Goal: Task Accomplishment & Management: Use online tool/utility

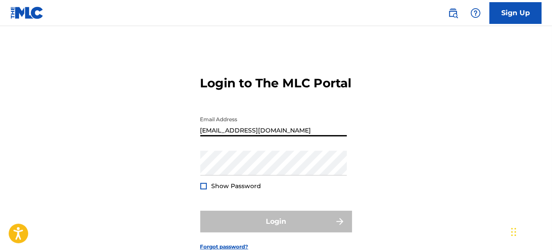
type input "[EMAIL_ADDRESS][DOMAIN_NAME]"
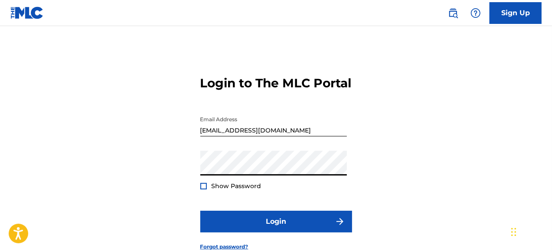
click at [202, 189] on div at bounding box center [203, 186] width 7 height 7
click at [204, 188] on img at bounding box center [203, 185] width 5 height 5
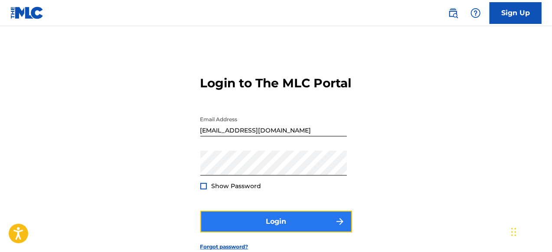
click at [308, 232] on button "Login" at bounding box center [276, 221] width 152 height 22
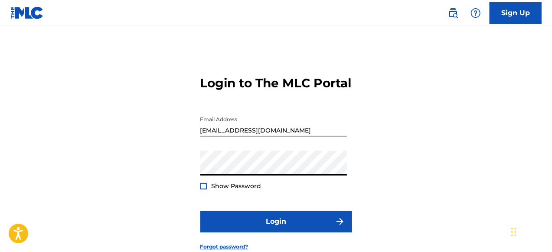
click at [202, 189] on div at bounding box center [203, 186] width 7 height 7
click at [202, 188] on img at bounding box center [203, 185] width 5 height 5
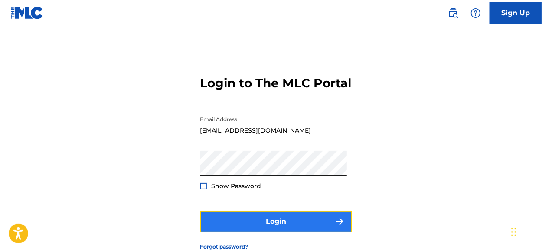
click at [280, 232] on button "Login" at bounding box center [276, 221] width 152 height 22
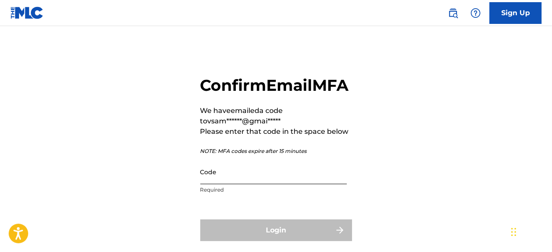
click at [220, 184] on input "Code" at bounding box center [273, 171] width 147 height 25
paste input "373861"
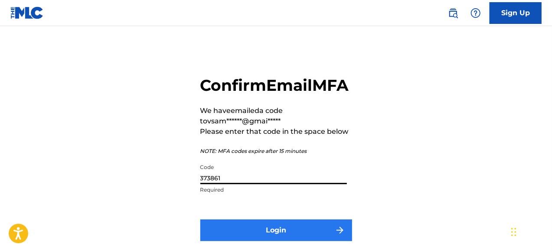
type input "373861"
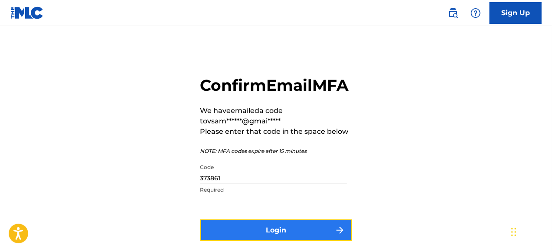
click at [286, 241] on button "Login" at bounding box center [276, 230] width 152 height 22
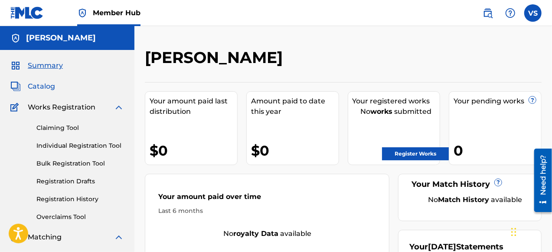
click at [49, 83] on span "Catalog" at bounding box center [41, 86] width 27 height 10
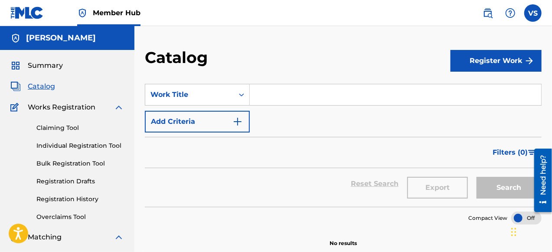
click at [118, 107] on img at bounding box center [119, 107] width 10 height 10
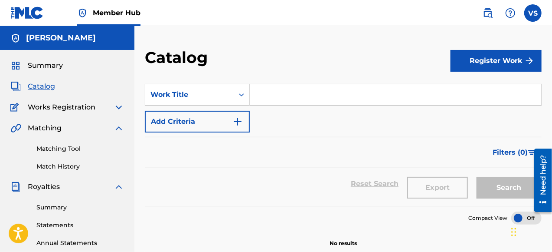
click at [37, 84] on span "Catalog" at bounding box center [41, 86] width 27 height 10
click at [118, 107] on img at bounding box center [119, 107] width 10 height 10
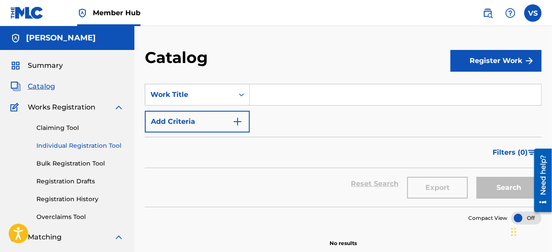
click at [96, 144] on link "Individual Registration Tool" at bounding box center [80, 145] width 88 height 9
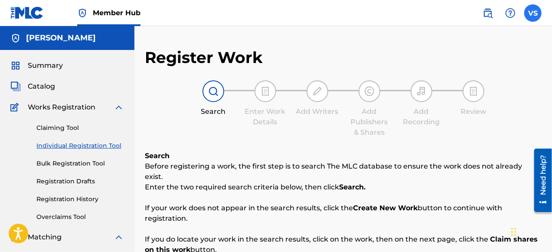
click at [535, 15] on label at bounding box center [532, 12] width 17 height 17
click at [533, 13] on input "VS [PERSON_NAME] [EMAIL_ADDRESS][DOMAIN_NAME] Notification Preferences Profile …" at bounding box center [533, 13] width 0 height 0
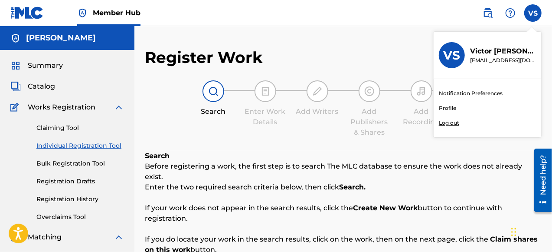
click at [467, 92] on link "Notification Preferences" at bounding box center [471, 93] width 64 height 8
